Goal: Register for event/course

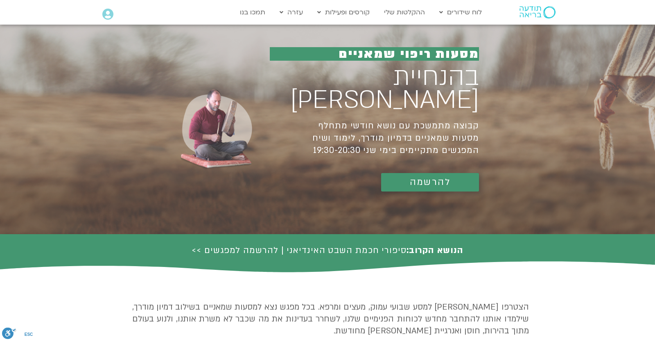
click at [440, 177] on span "להרשמה" at bounding box center [430, 182] width 41 height 10
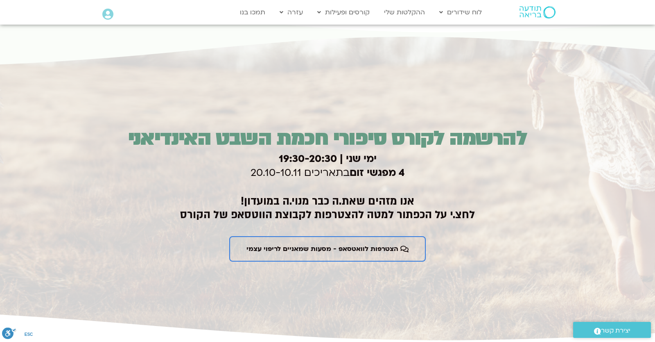
click at [115, 11] on div "Main Menu אזור אישי הזמנות התנתקות פרטי המורה הוספת אירוע" at bounding box center [136, 15] width 68 height 13
click at [111, 14] on icon at bounding box center [107, 14] width 11 height 11
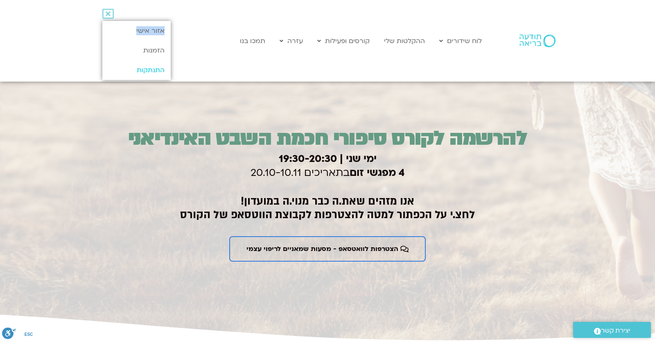
click at [138, 76] on link "התנתקות" at bounding box center [136, 70] width 68 height 20
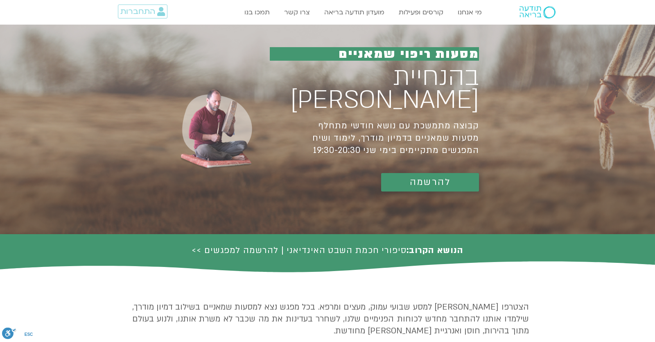
click at [435, 177] on span "להרשמה" at bounding box center [430, 182] width 41 height 10
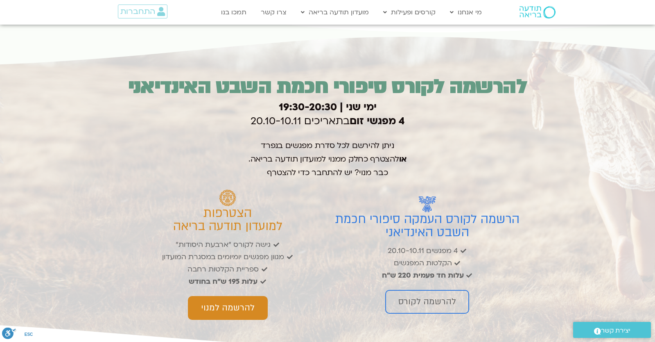
scroll to position [1316, 0]
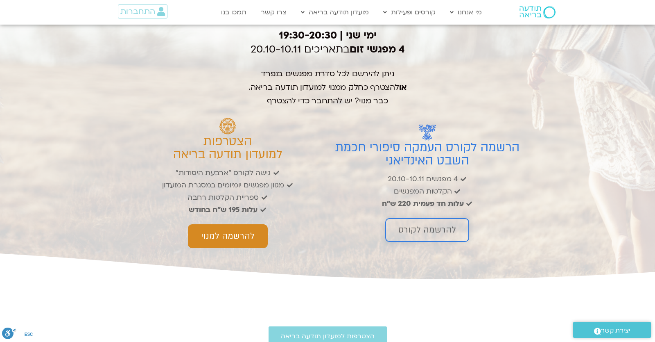
click at [439, 242] on link "להרשמה לקורס" at bounding box center [427, 230] width 84 height 24
click at [516, 57] on div "ימי שני | 19:30-20:3 0 4 מפגשי זום בתאריכים 20.10-10.11" at bounding box center [327, 43] width 399 height 37
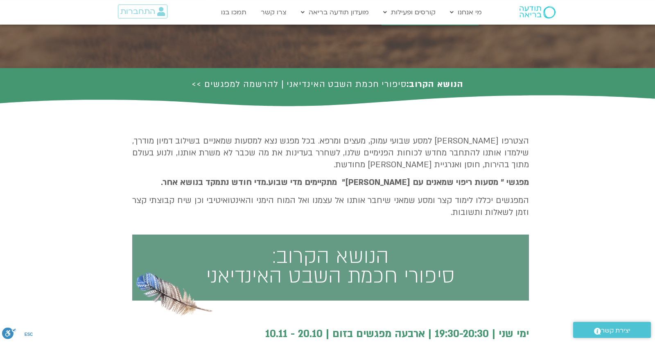
scroll to position [0, 0]
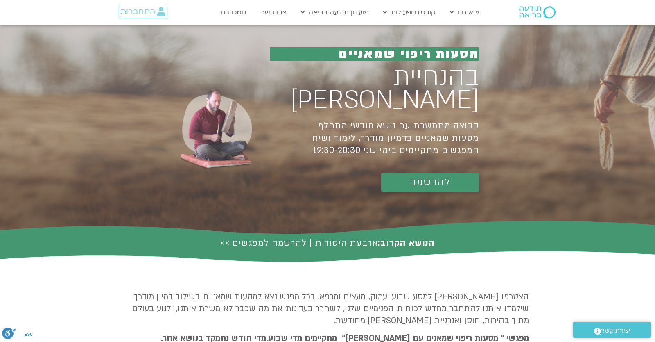
scroll to position [287, 0]
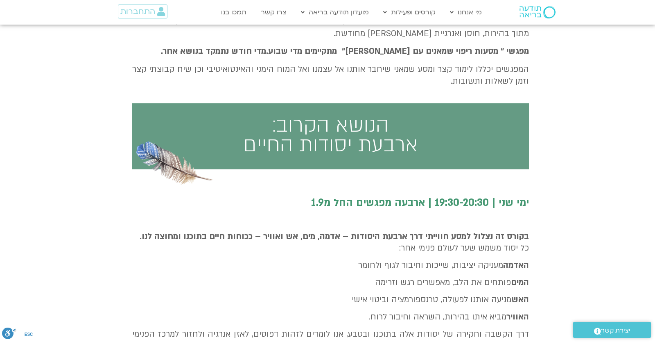
click at [298, 281] on p "המים פותחים את הלב, מאפשרים רגש וזרימה" at bounding box center [330, 281] width 397 height 11
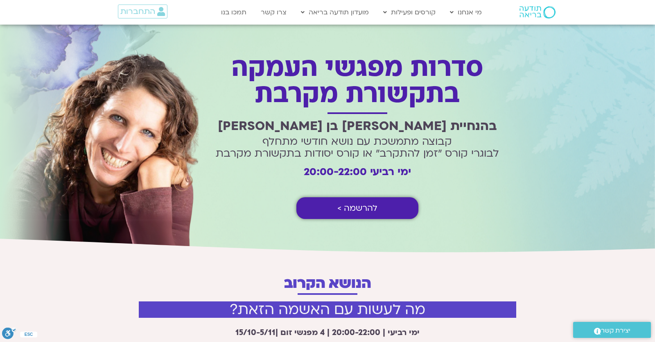
scroll to position [72, 0]
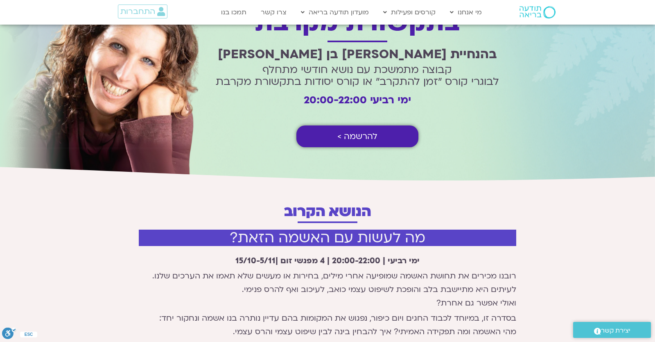
click at [373, 183] on div "הנושא הקרוב" at bounding box center [327, 203] width 467 height 44
